Goal: Task Accomplishment & Management: Use online tool/utility

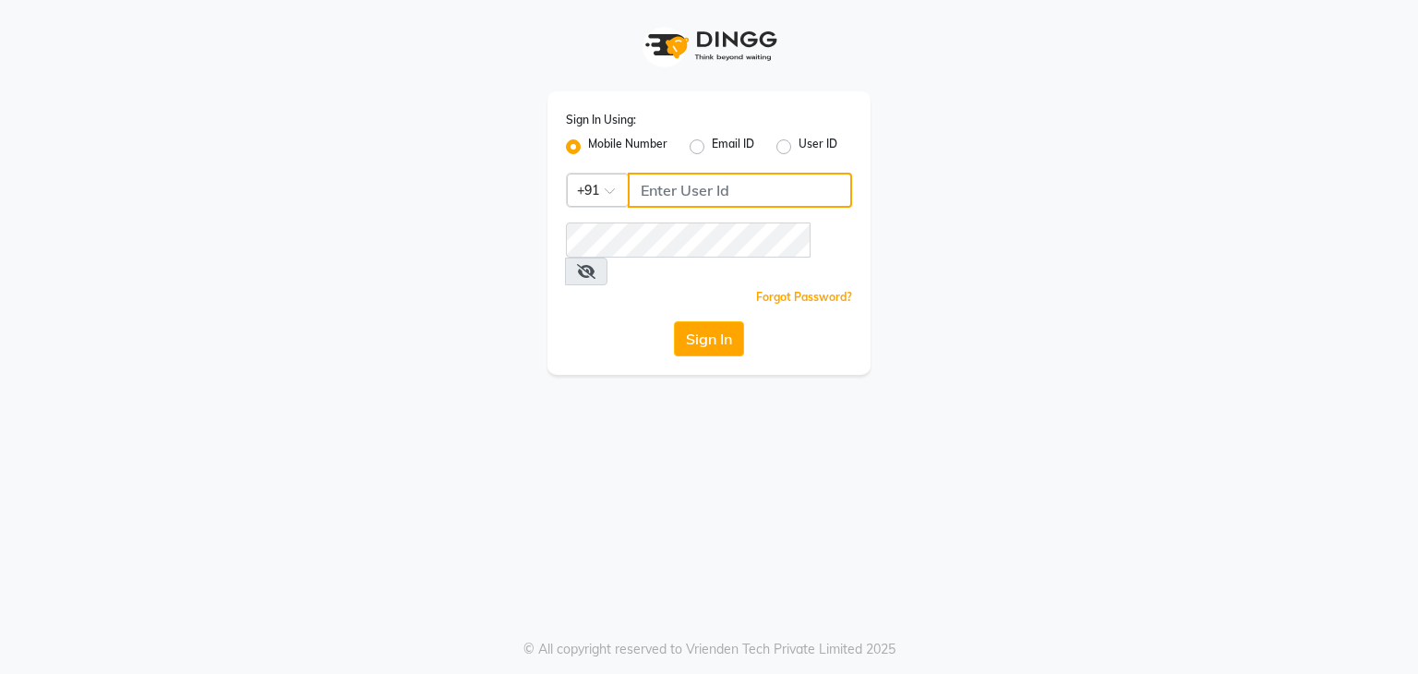
click at [680, 199] on input "Username" at bounding box center [740, 190] width 224 height 35
type input "7889221145"
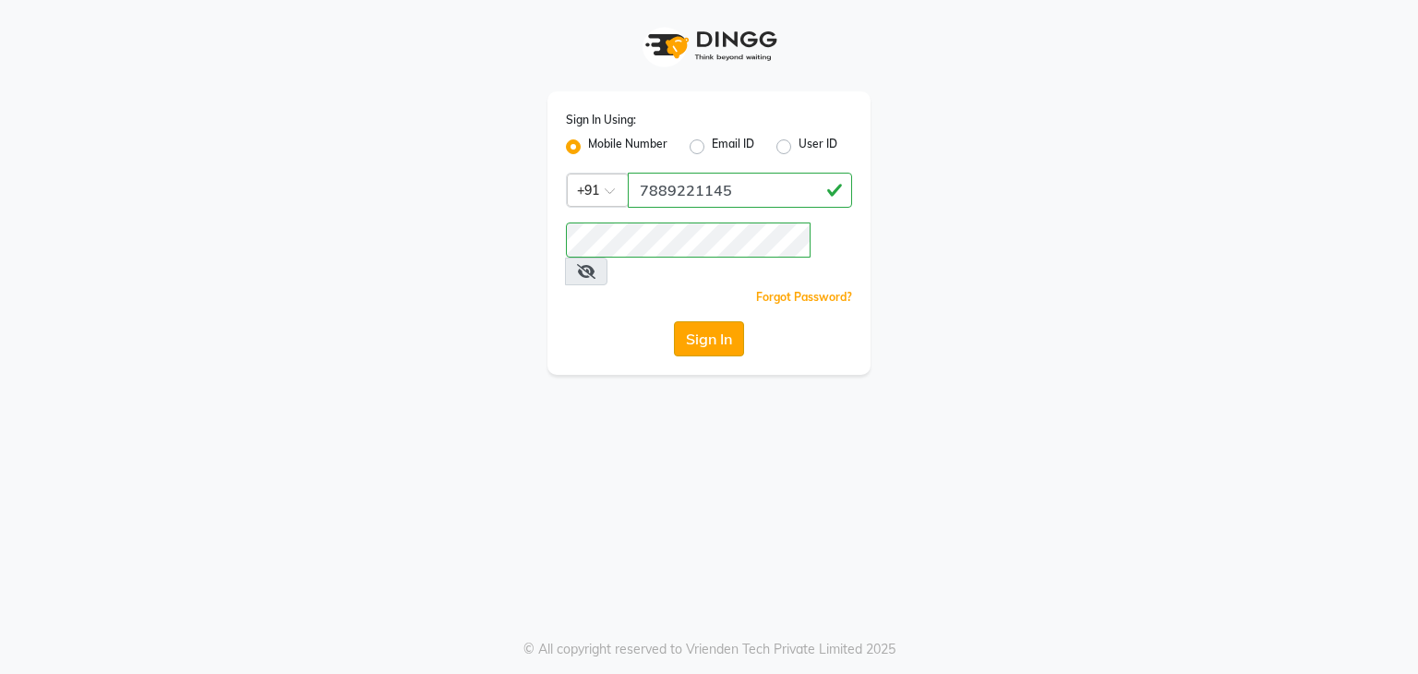
click at [717, 321] on button "Sign In" at bounding box center [709, 338] width 70 height 35
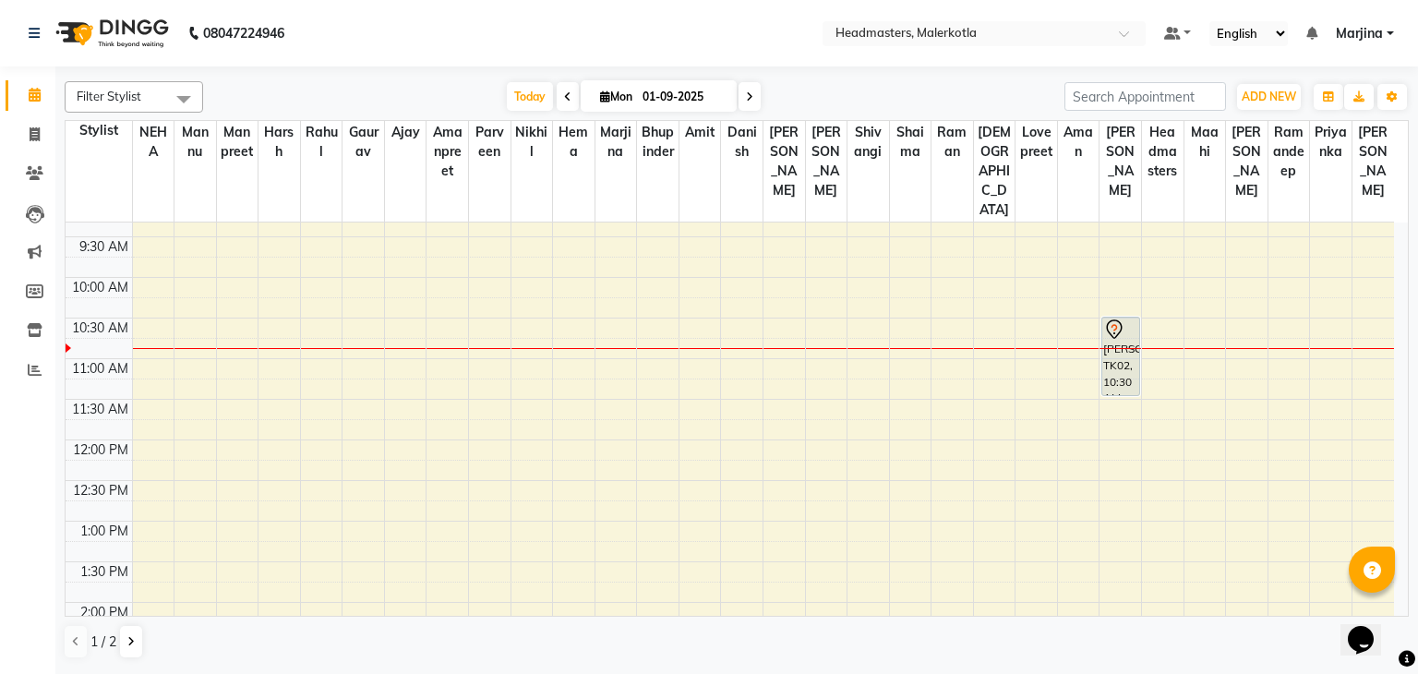
scroll to position [15, 0]
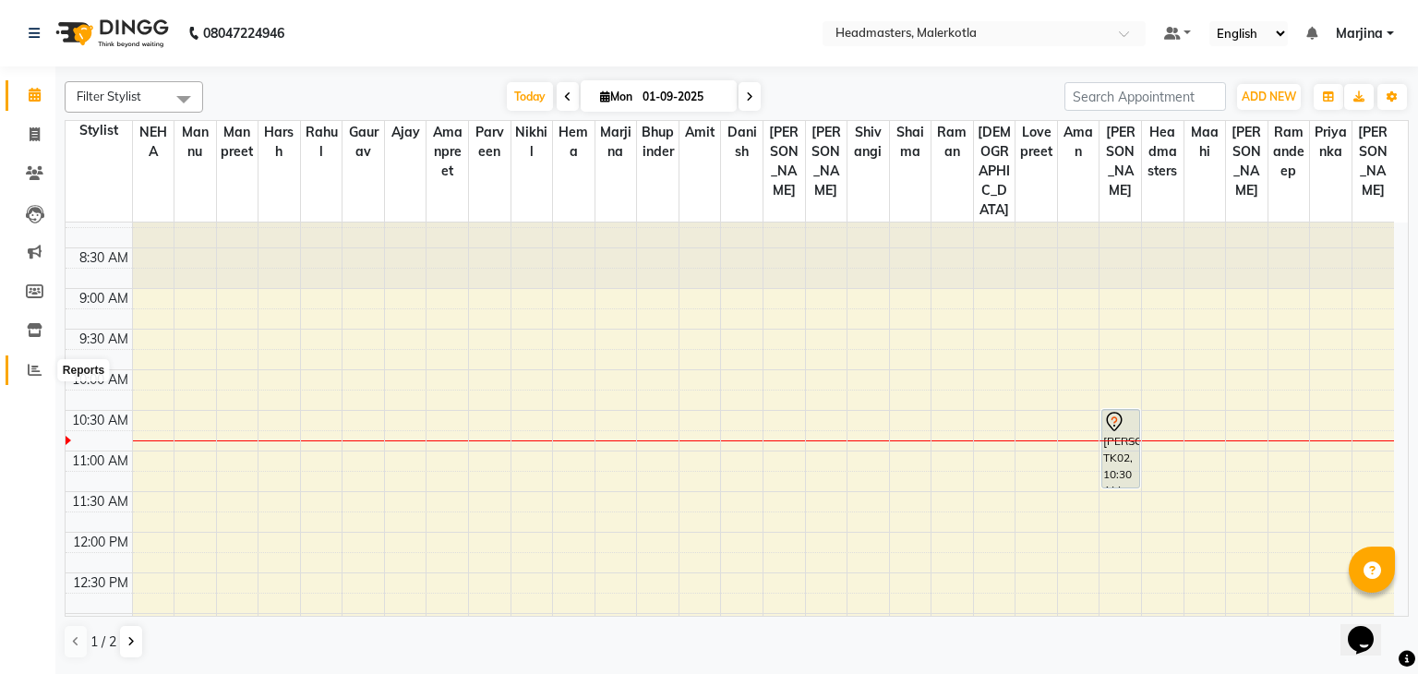
click at [33, 380] on span at bounding box center [34, 370] width 32 height 21
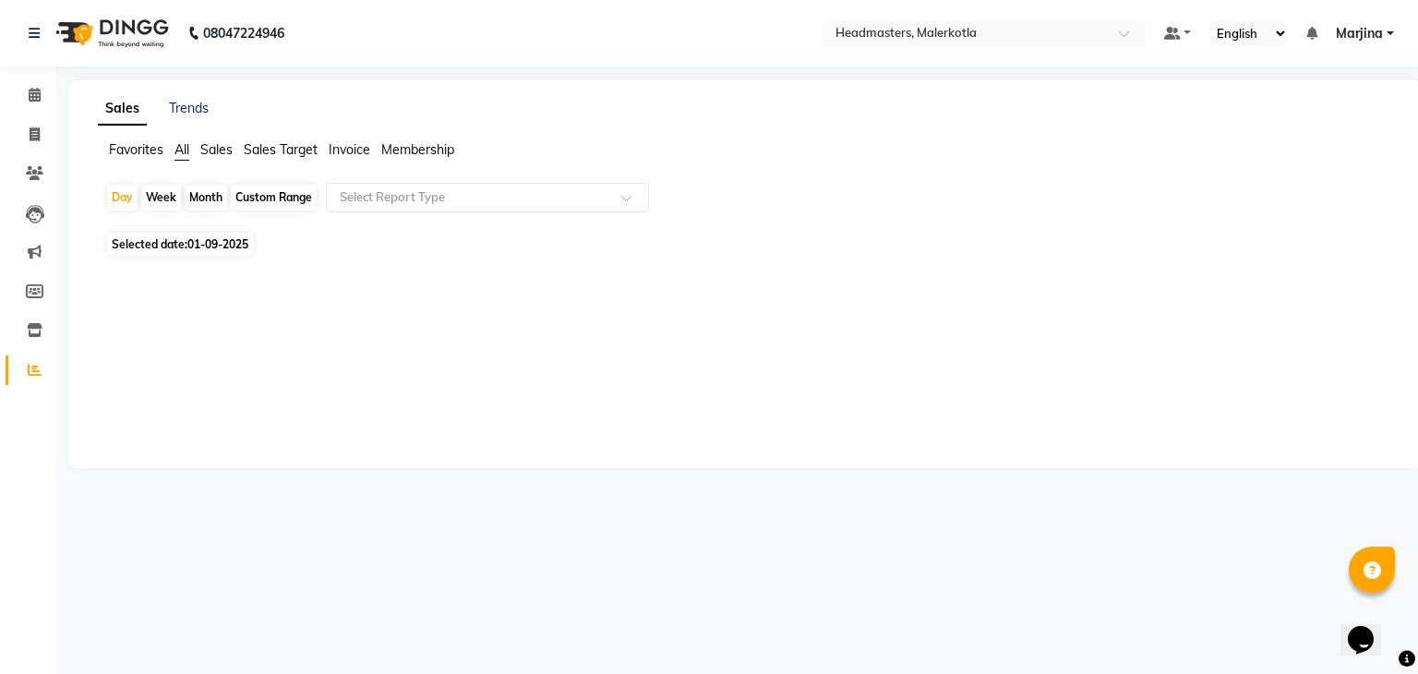
click at [229, 242] on span "01-09-2025" at bounding box center [217, 244] width 61 height 14
select select "9"
select select "2025"
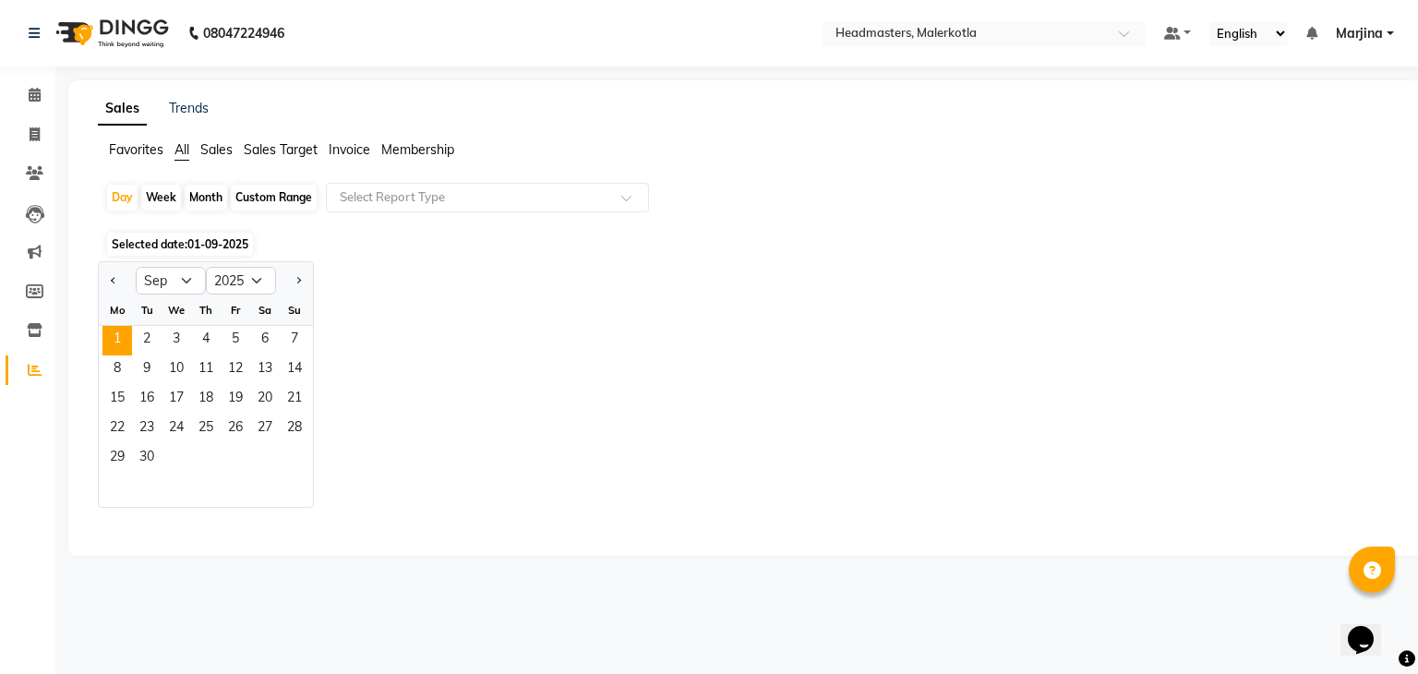
click at [366, 287] on div "Jan Feb Mar Apr May Jun Jul Aug Sep Oct Nov Dec 2015 2016 2017 2018 2019 2020 2…" at bounding box center [746, 384] width 1296 height 247
